Goal: Information Seeking & Learning: Learn about a topic

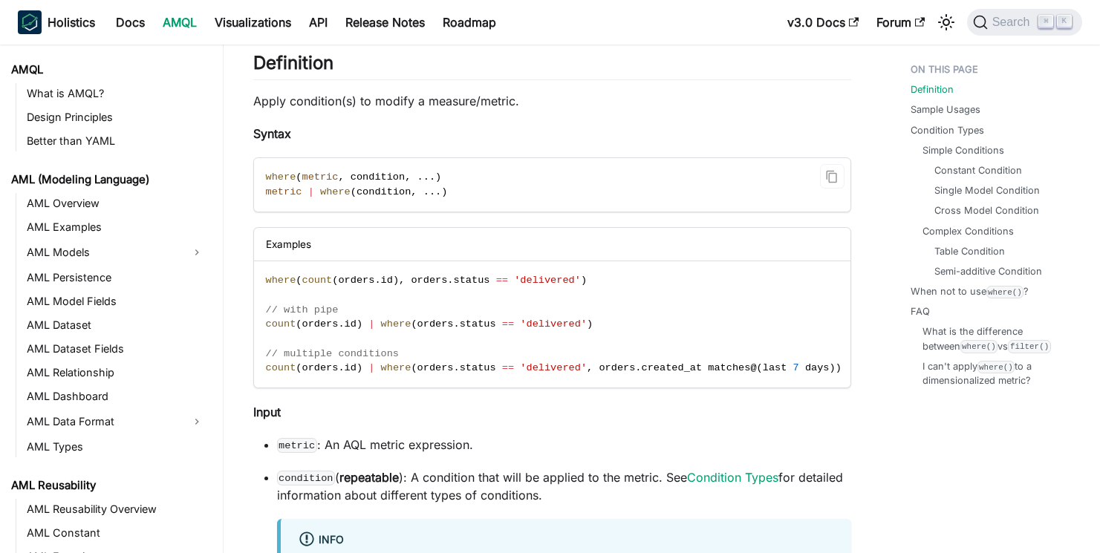
scroll to position [814, 0]
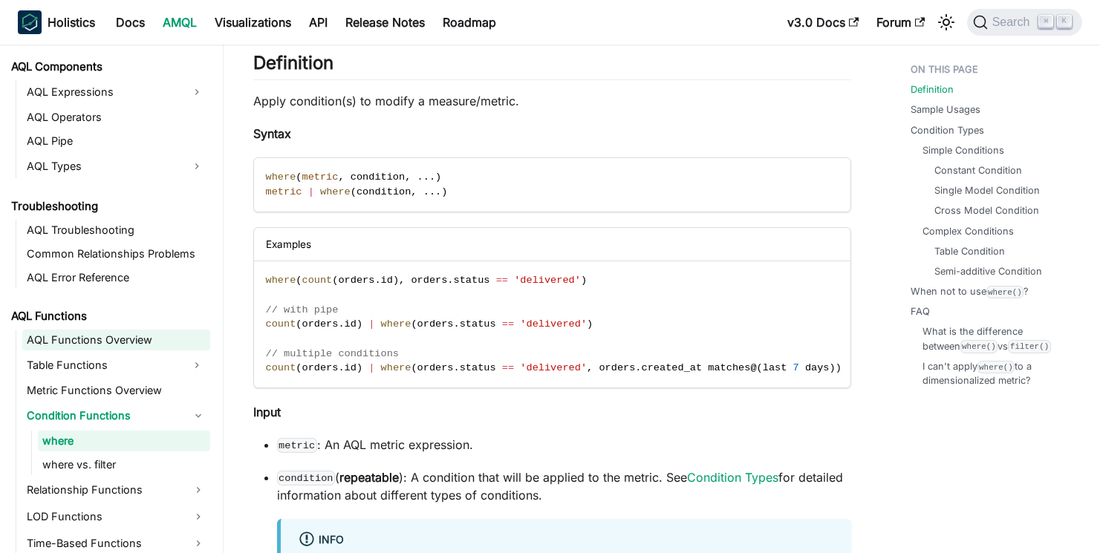
click at [94, 339] on link "AQL Functions Overview" at bounding box center [116, 340] width 188 height 21
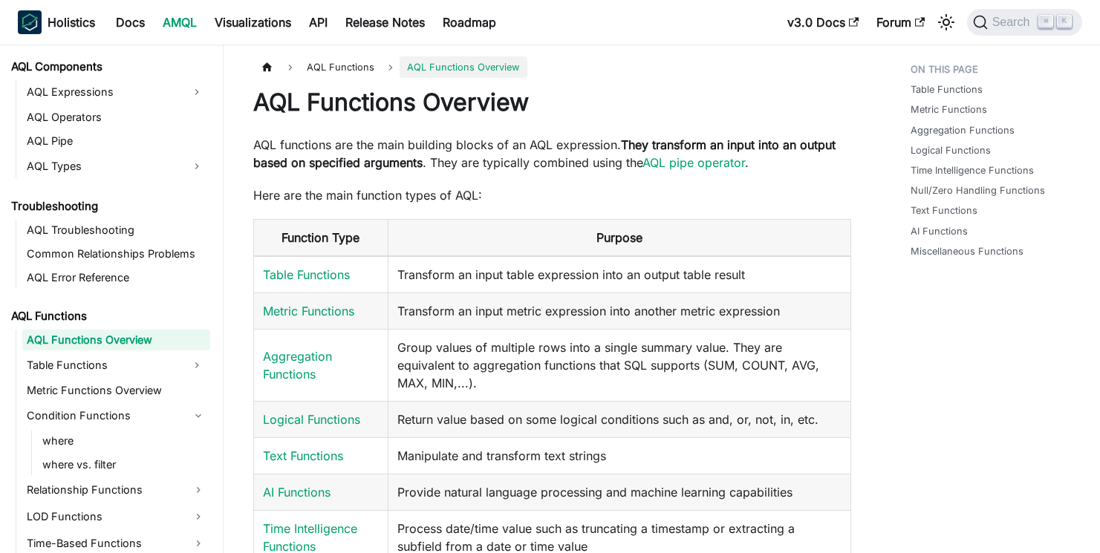
click at [75, 316] on link "AQL Functions" at bounding box center [108, 316] width 203 height 21
click at [87, 366] on link "Table Functions" at bounding box center [102, 365] width 161 height 24
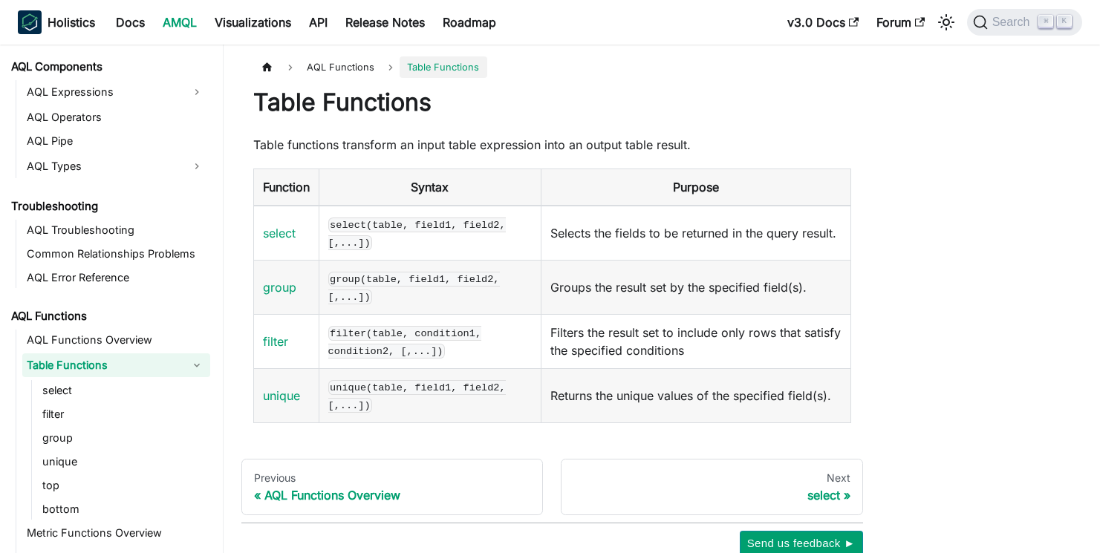
click at [87, 366] on link "Table Functions" at bounding box center [102, 365] width 161 height 24
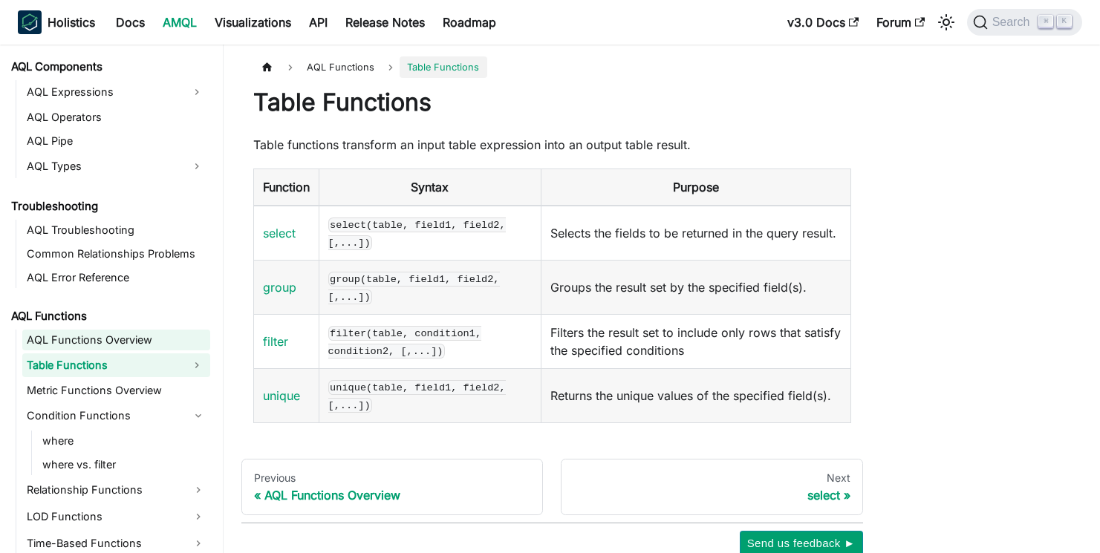
click at [69, 333] on link "AQL Functions Overview" at bounding box center [116, 340] width 188 height 21
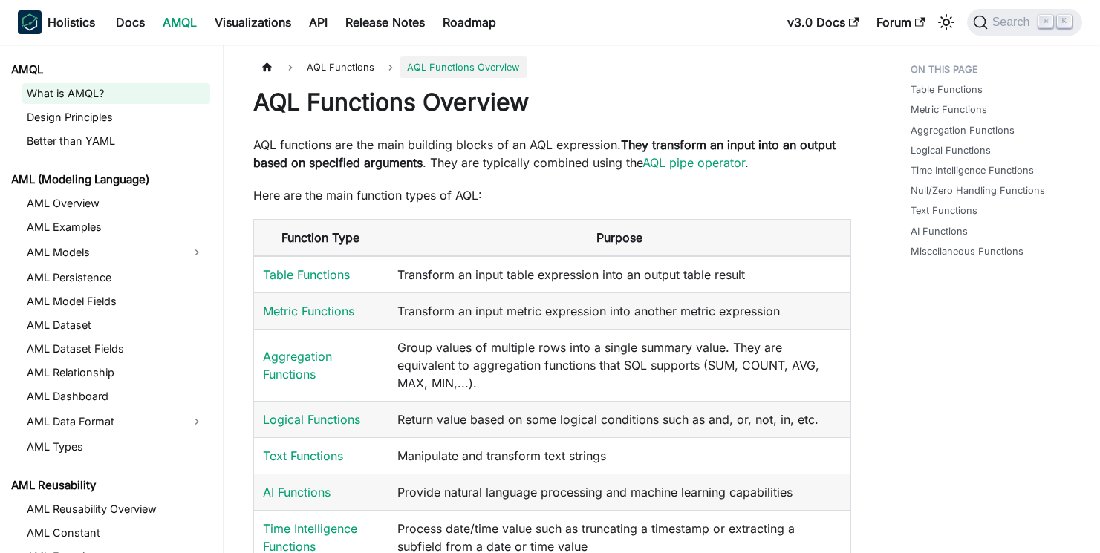
click at [128, 84] on link "What is AMQL?" at bounding box center [116, 93] width 188 height 21
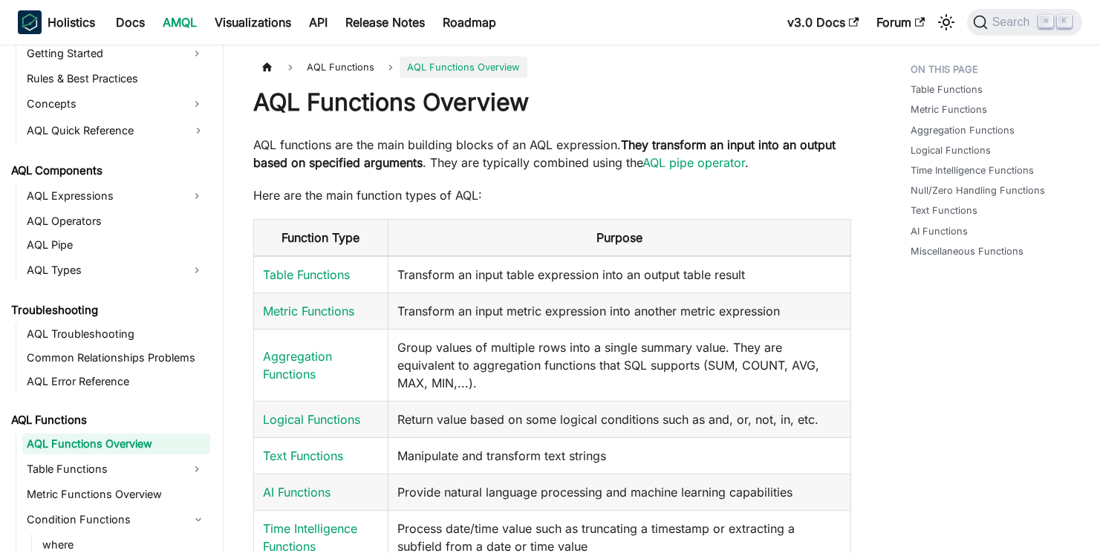
scroll to position [713, 0]
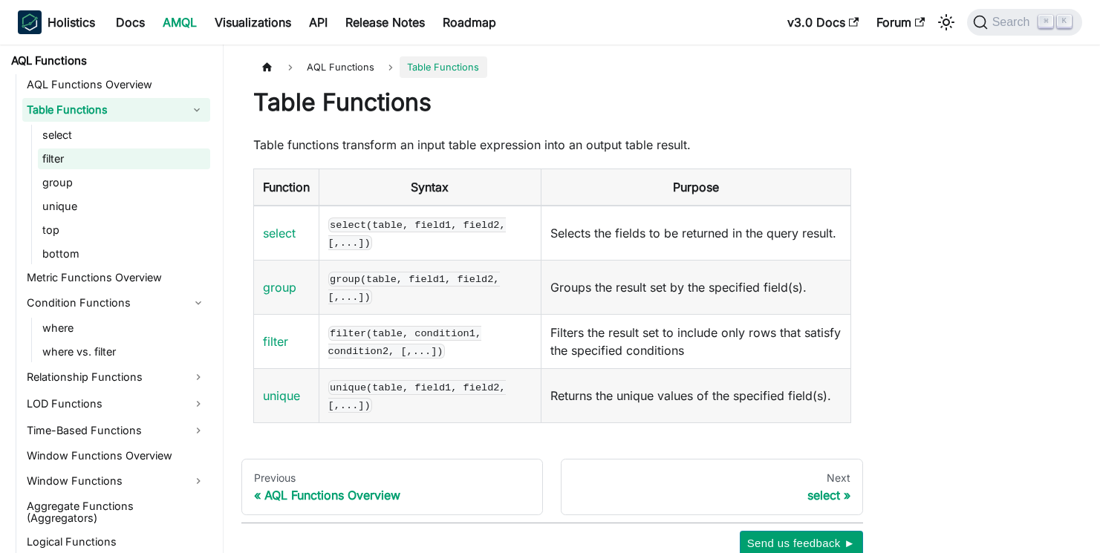
scroll to position [1085, 0]
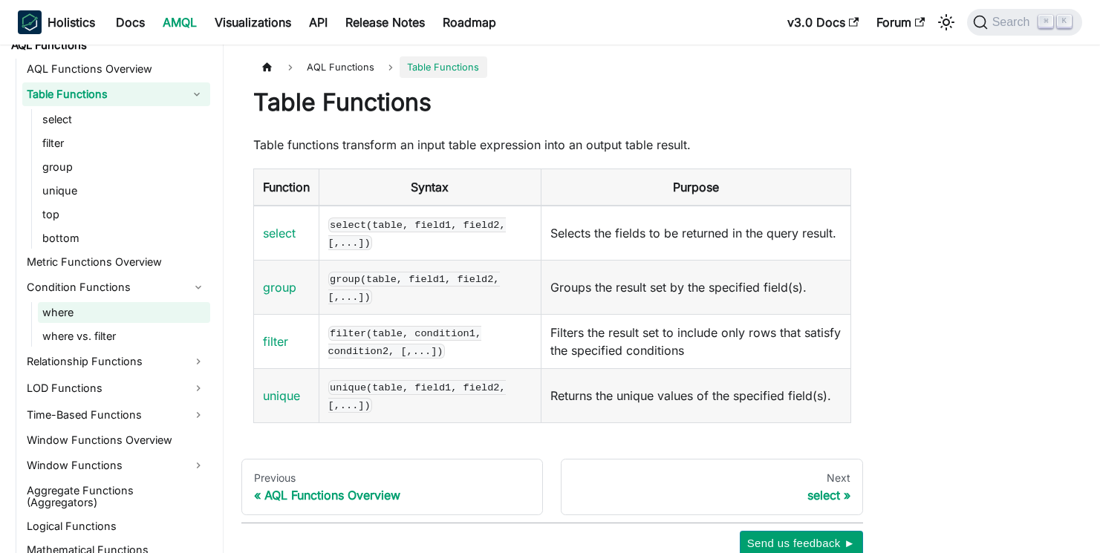
click at [95, 313] on link "where" at bounding box center [124, 312] width 172 height 21
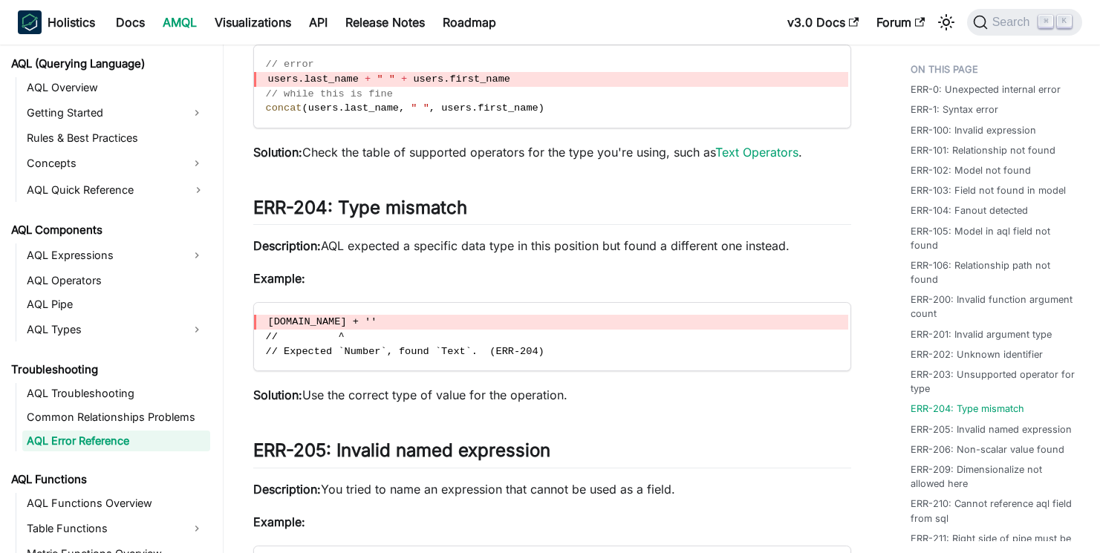
scroll to position [3963, 0]
